Goal: Navigation & Orientation: Go to known website

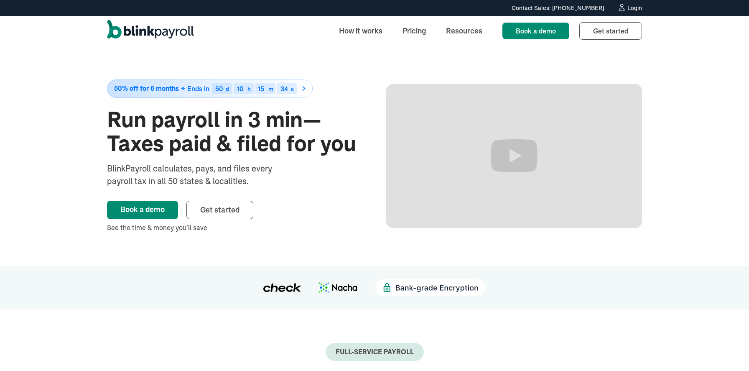
click at [149, 26] on img "home" at bounding box center [150, 31] width 87 height 22
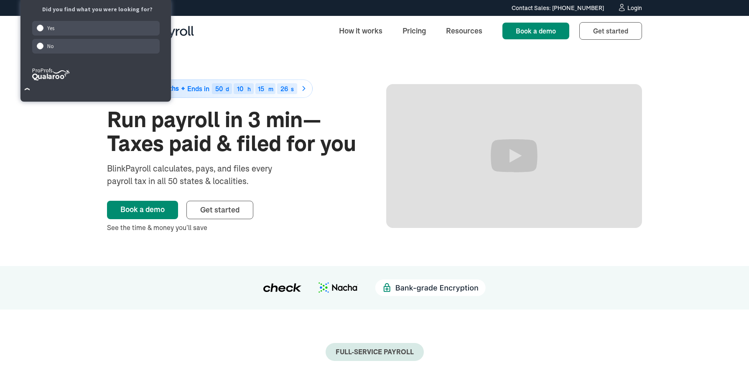
click at [181, 30] on img "home" at bounding box center [150, 31] width 87 height 22
